Goal: Task Accomplishment & Management: Complete application form

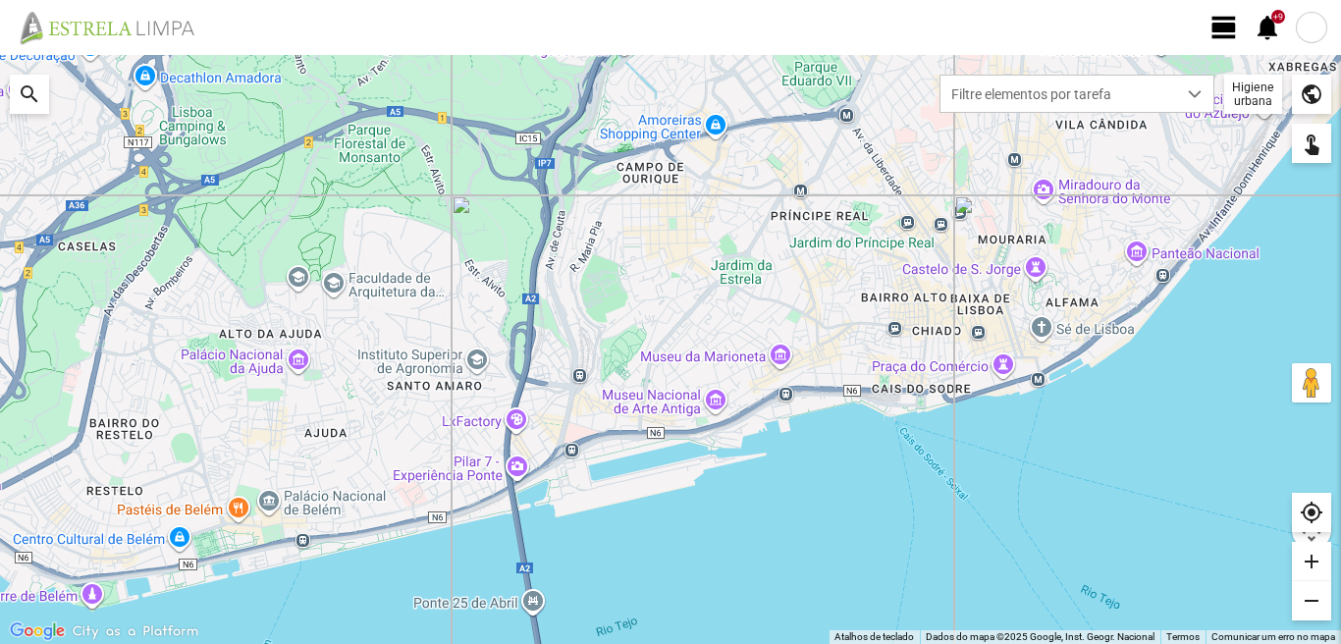
click at [1222, 23] on span "view_day" at bounding box center [1223, 27] width 29 height 29
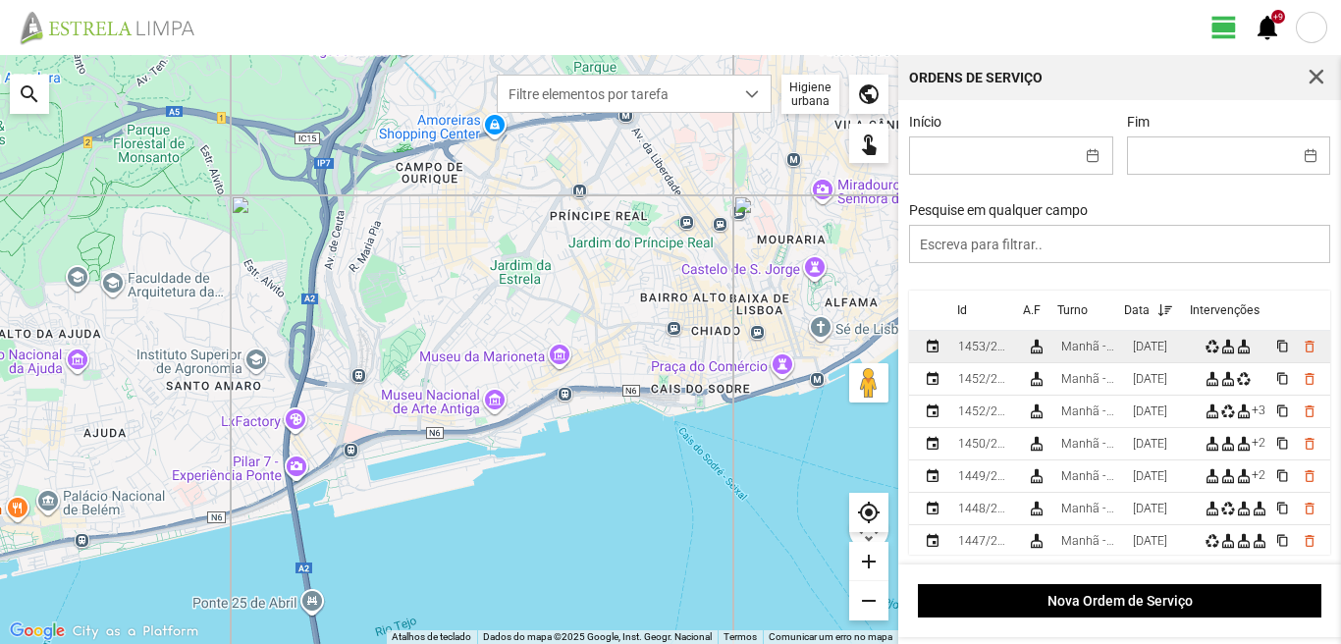
click at [1090, 351] on div "Manhã - HU 1" at bounding box center [1089, 347] width 56 height 14
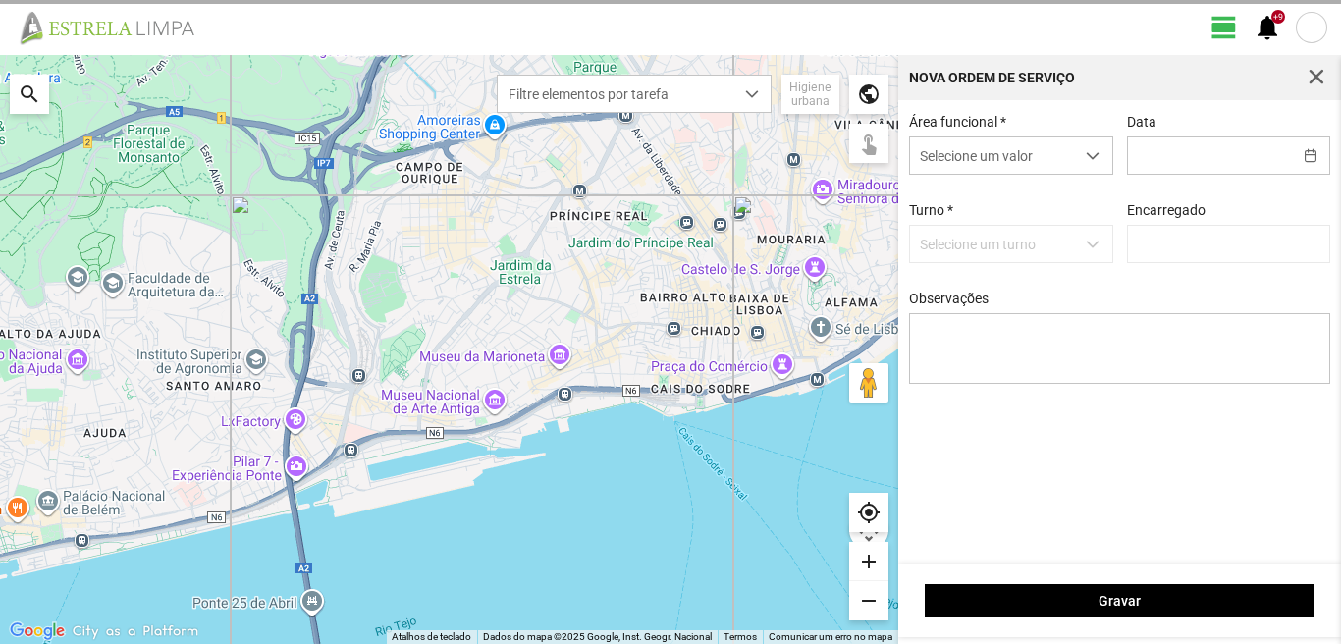
type input "[DATE]"
type textarea "6-22-36-39-45-47-50-Descanso Ao serviço-10 [PHONE_NUMBER]"
type input "[PERSON_NAME]"
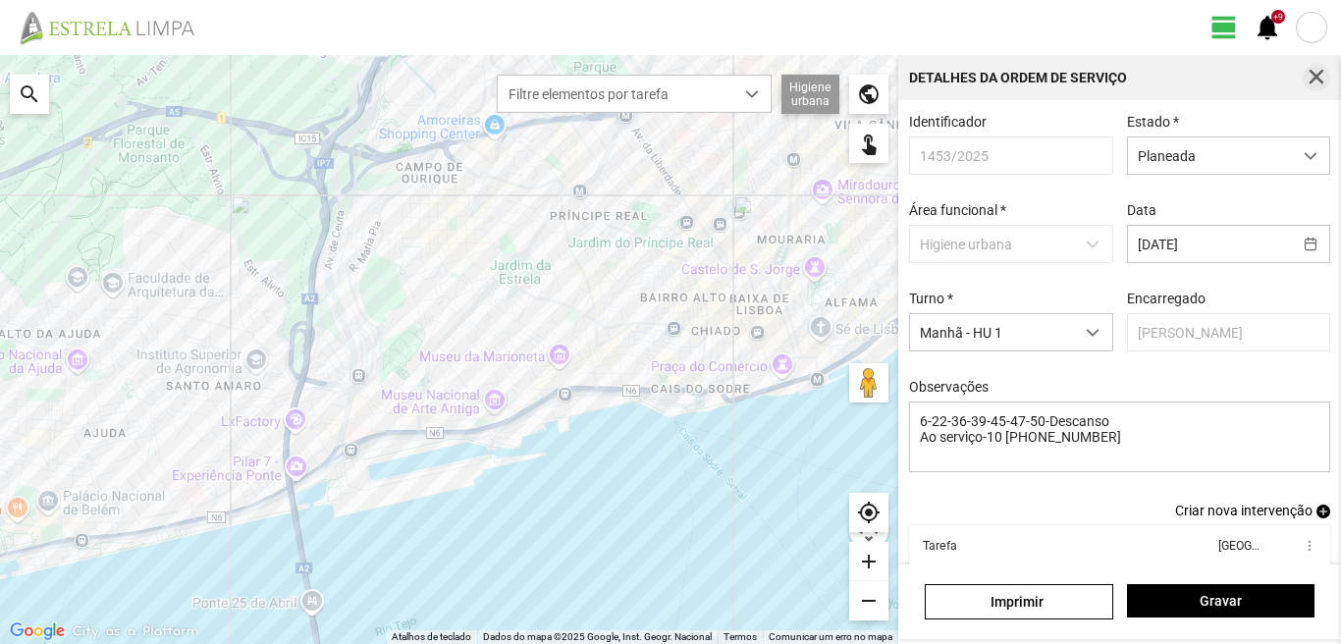
click at [1322, 73] on span "button" at bounding box center [1316, 78] width 18 height 18
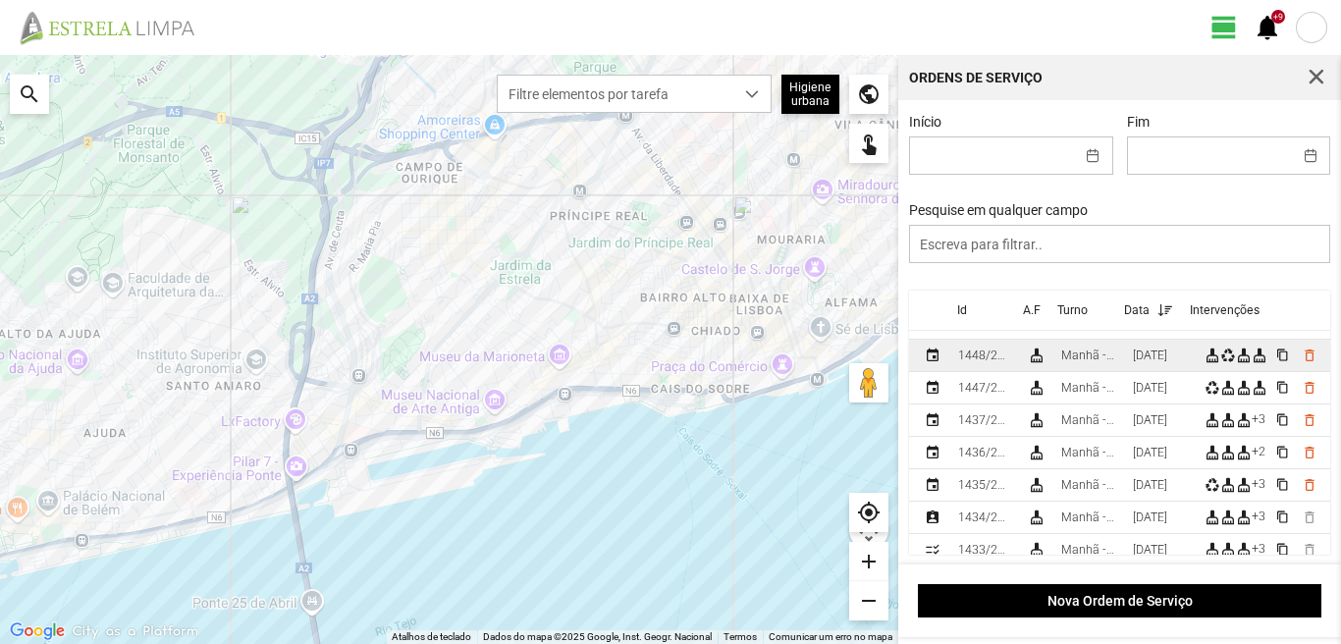
scroll to position [196, 0]
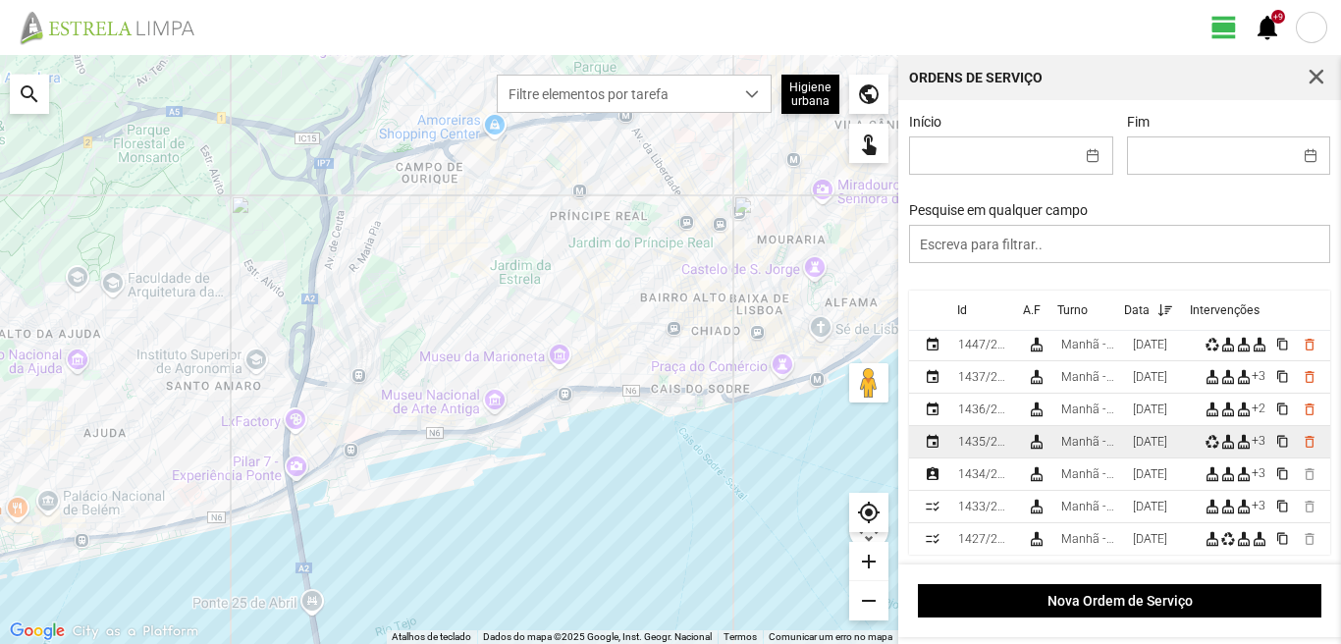
click at [1138, 450] on td "[DATE]" at bounding box center [1161, 442] width 72 height 32
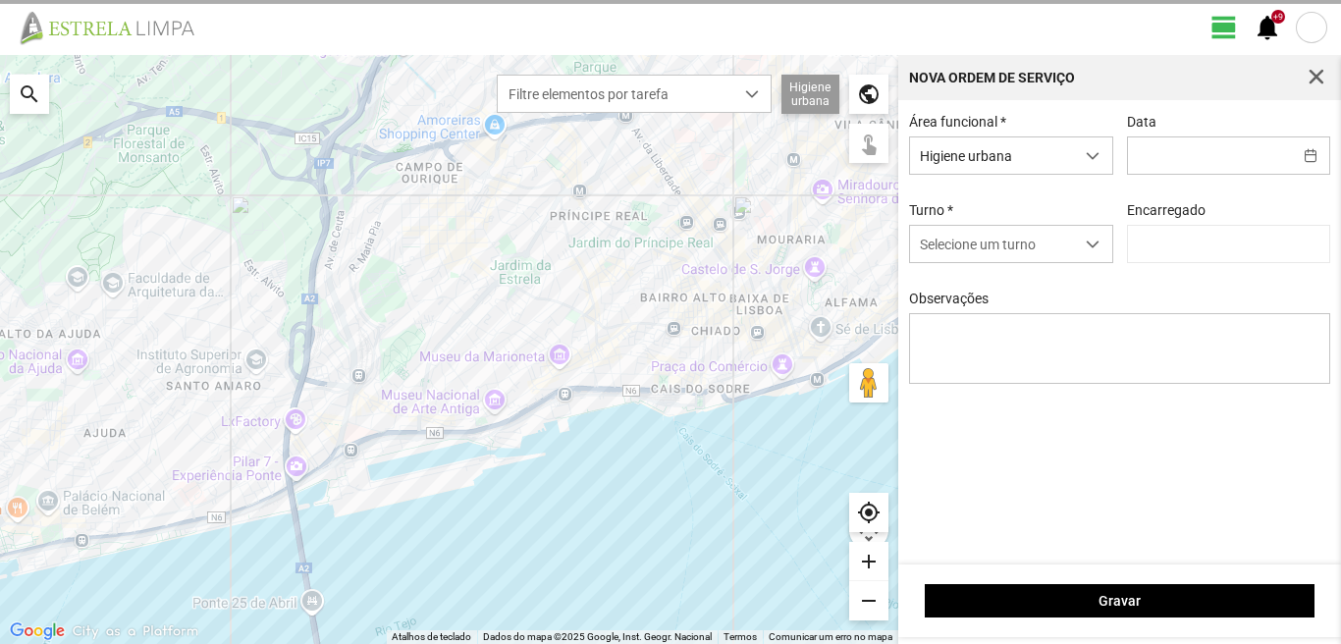
type input "[DATE]"
type input "[PERSON_NAME]"
type textarea "39-baixa Ao serviço-6-10-17-22-25-36-44-45-47-49-50"
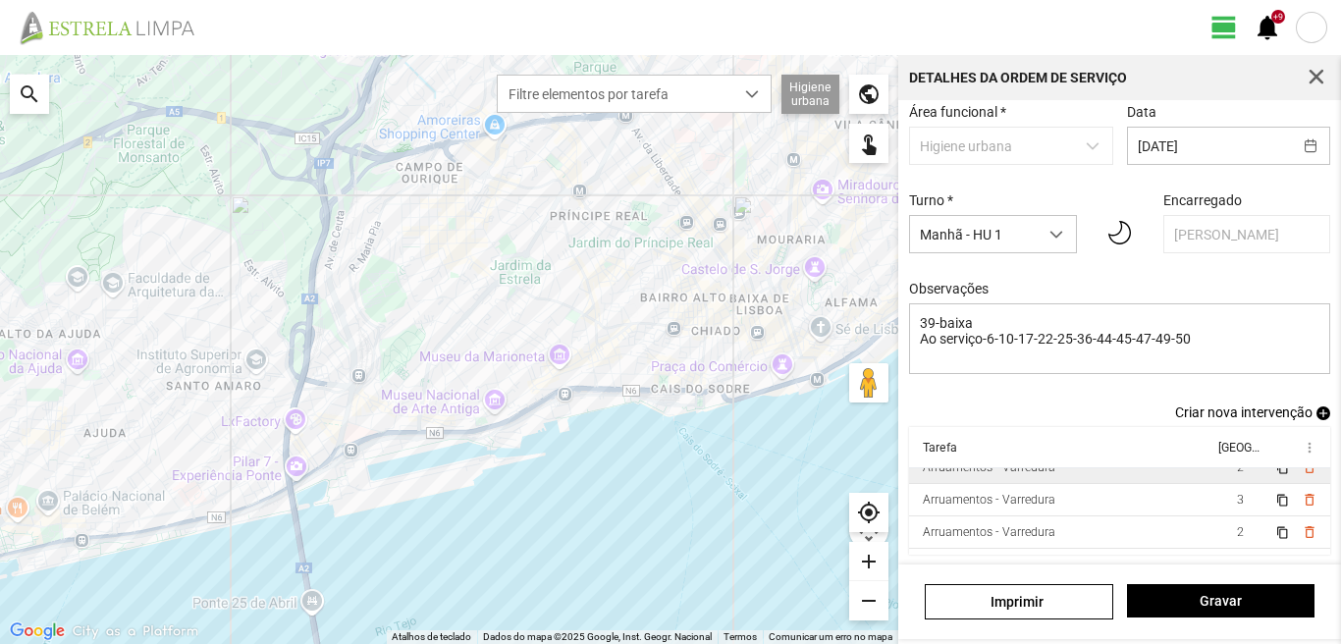
scroll to position [76, 0]
click at [1310, 74] on span "button" at bounding box center [1316, 78] width 18 height 18
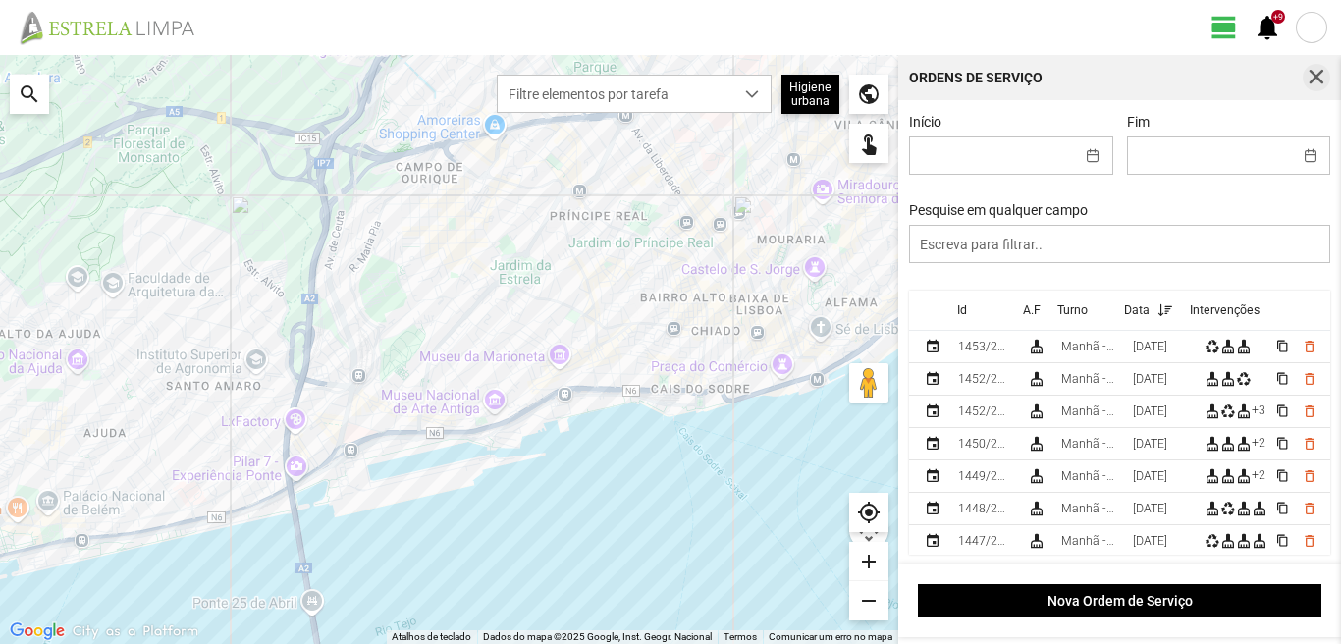
click at [1316, 69] on span "button" at bounding box center [1316, 78] width 18 height 18
